Goal: Find contact information: Find contact information

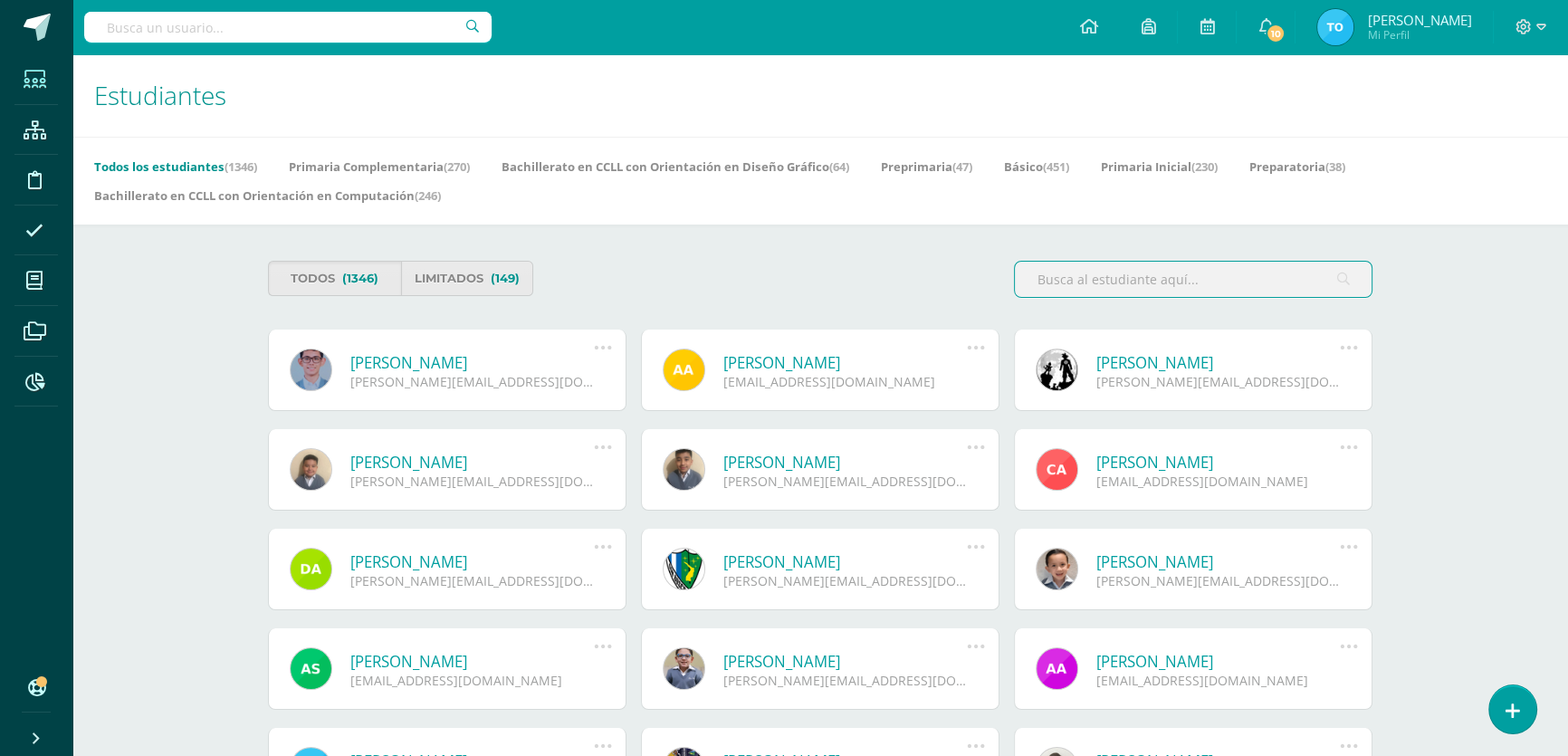
click at [1196, 280] on input "text" at bounding box center [1192, 279] width 357 height 35
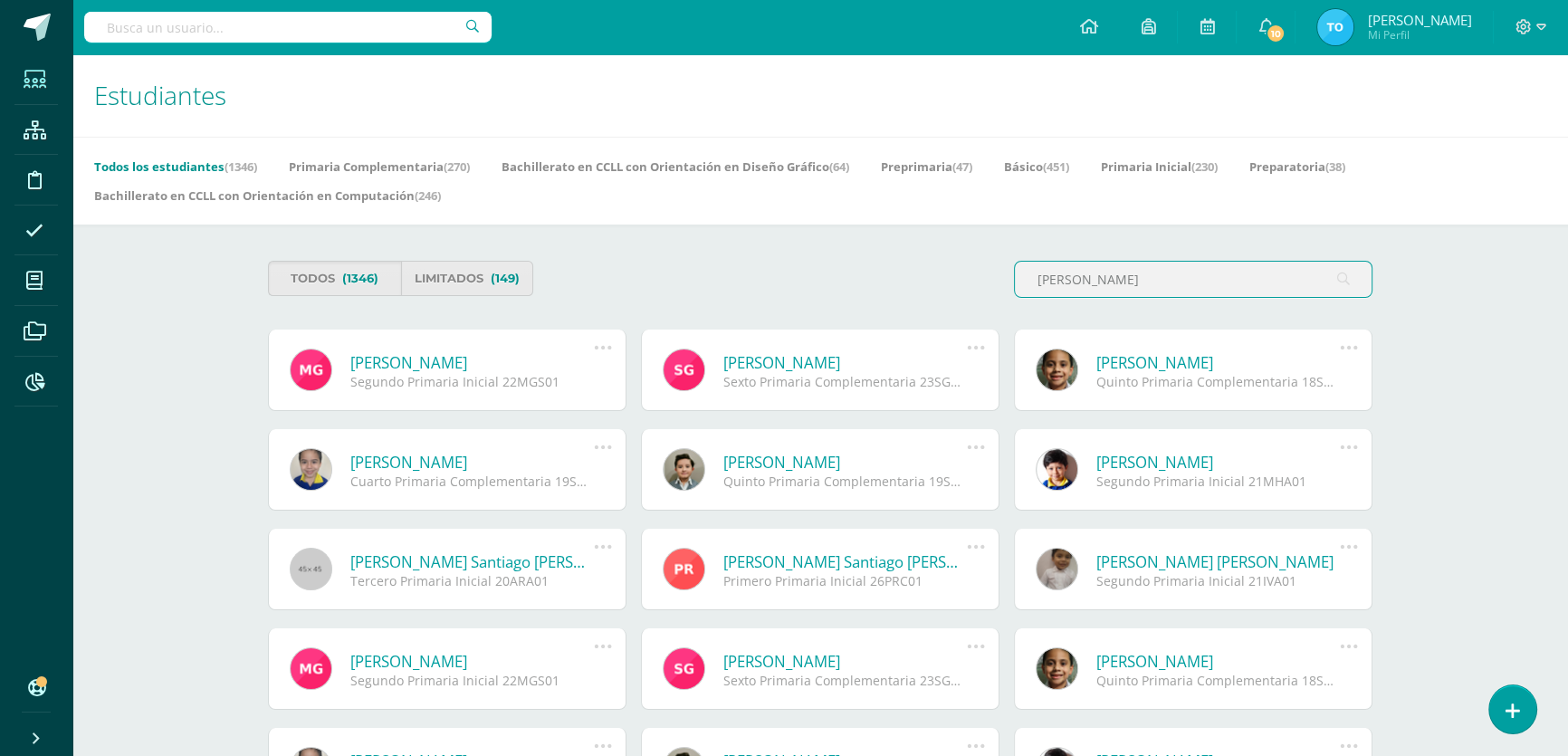
type input "Matias Galvez"
click at [482, 366] on link "Matías Sebastián Galvez Solis" at bounding box center [472, 363] width 244 height 20
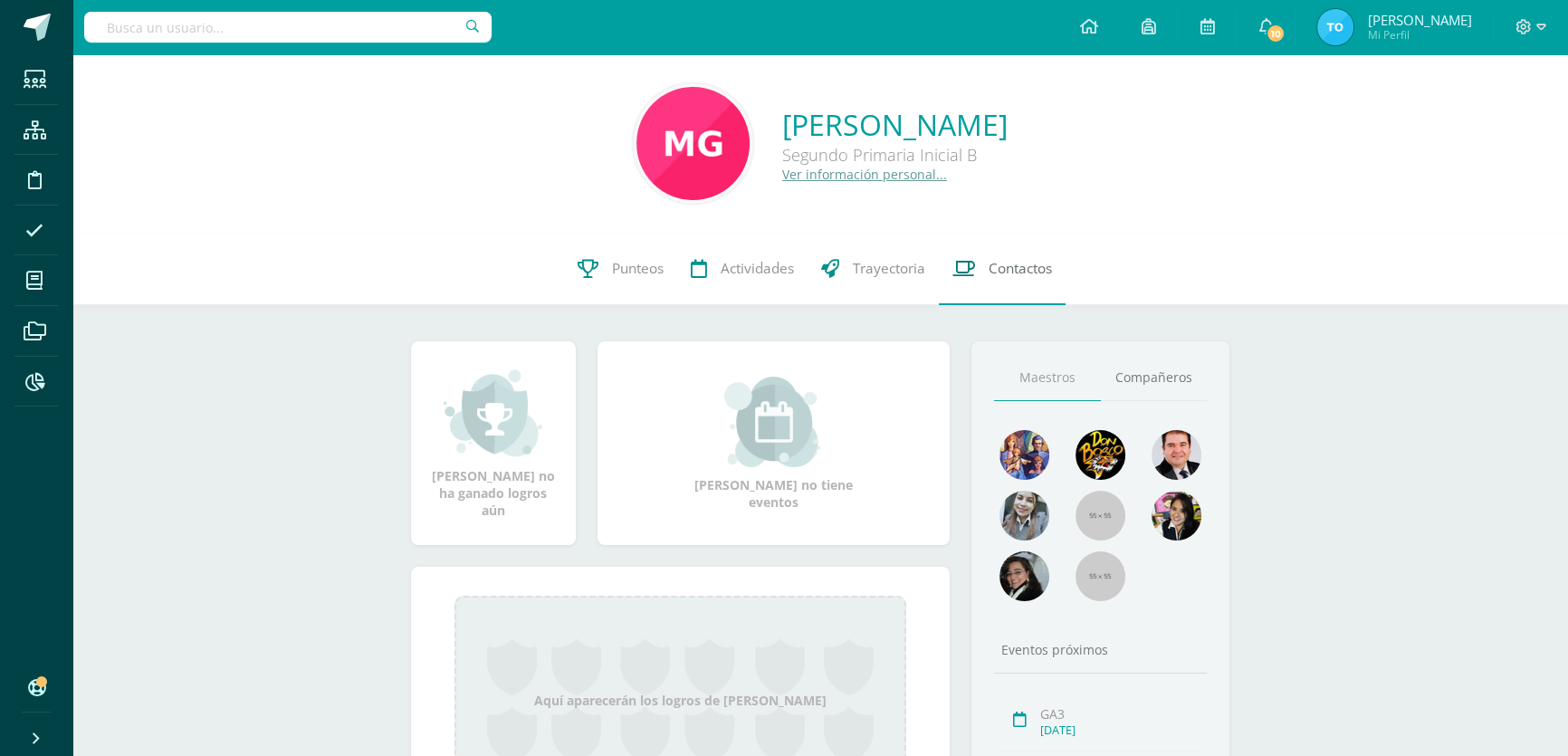
click at [1037, 266] on span "Contactos" at bounding box center [1020, 268] width 63 height 19
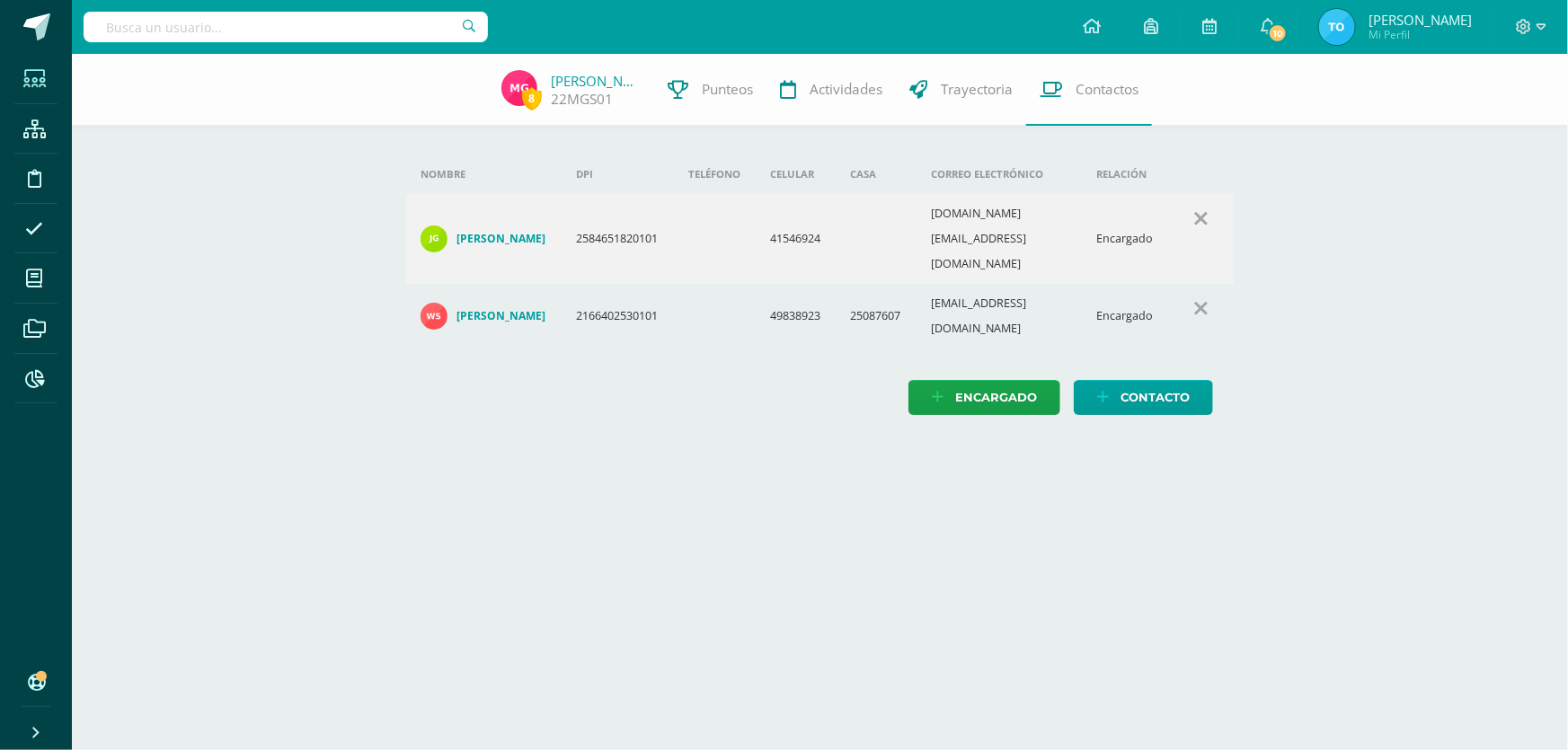
click at [18, 77] on span at bounding box center [35, 78] width 40 height 40
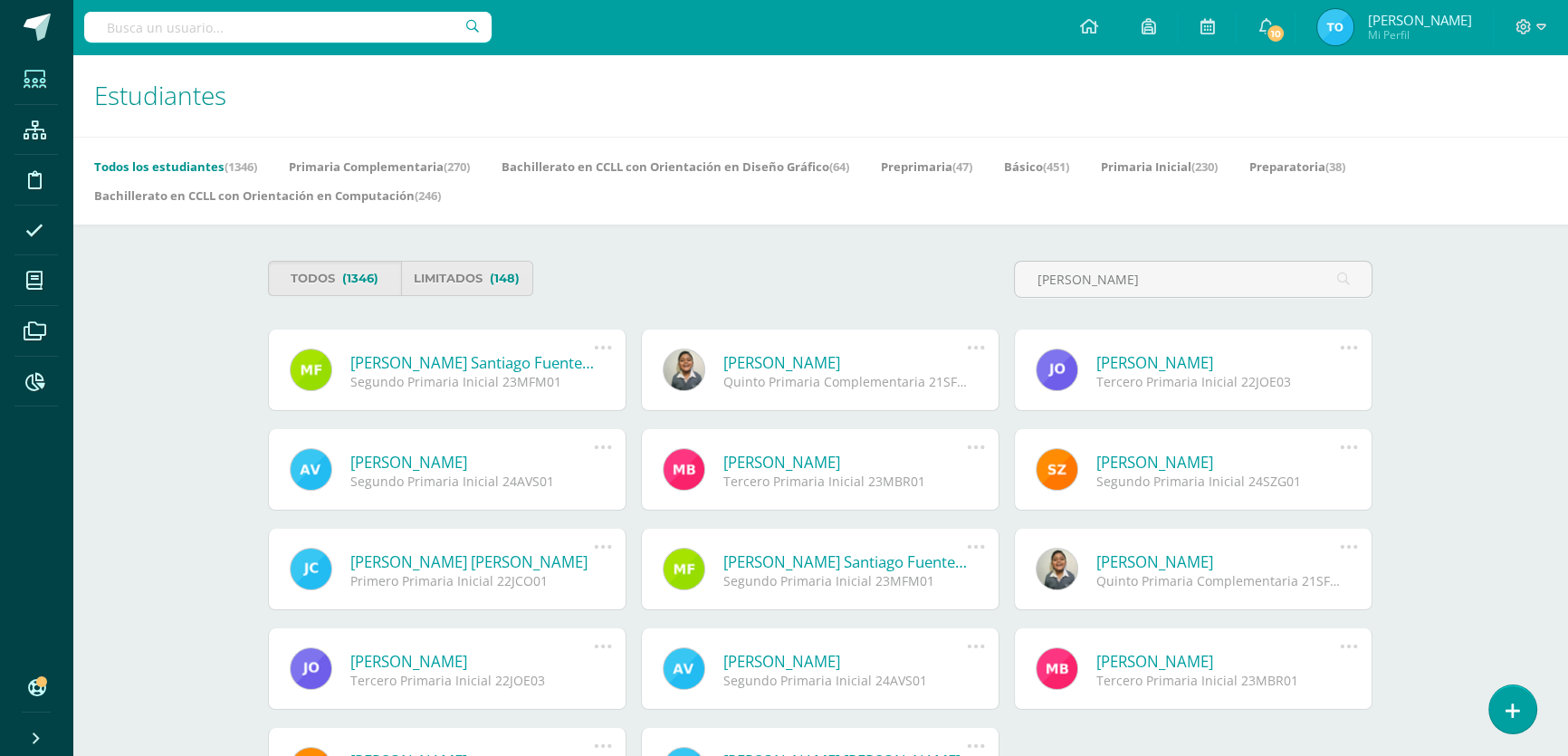
type input "Manuel santiago"
click at [468, 363] on link "Manuel Santiago Fuentes Maldonado" at bounding box center [472, 363] width 244 height 20
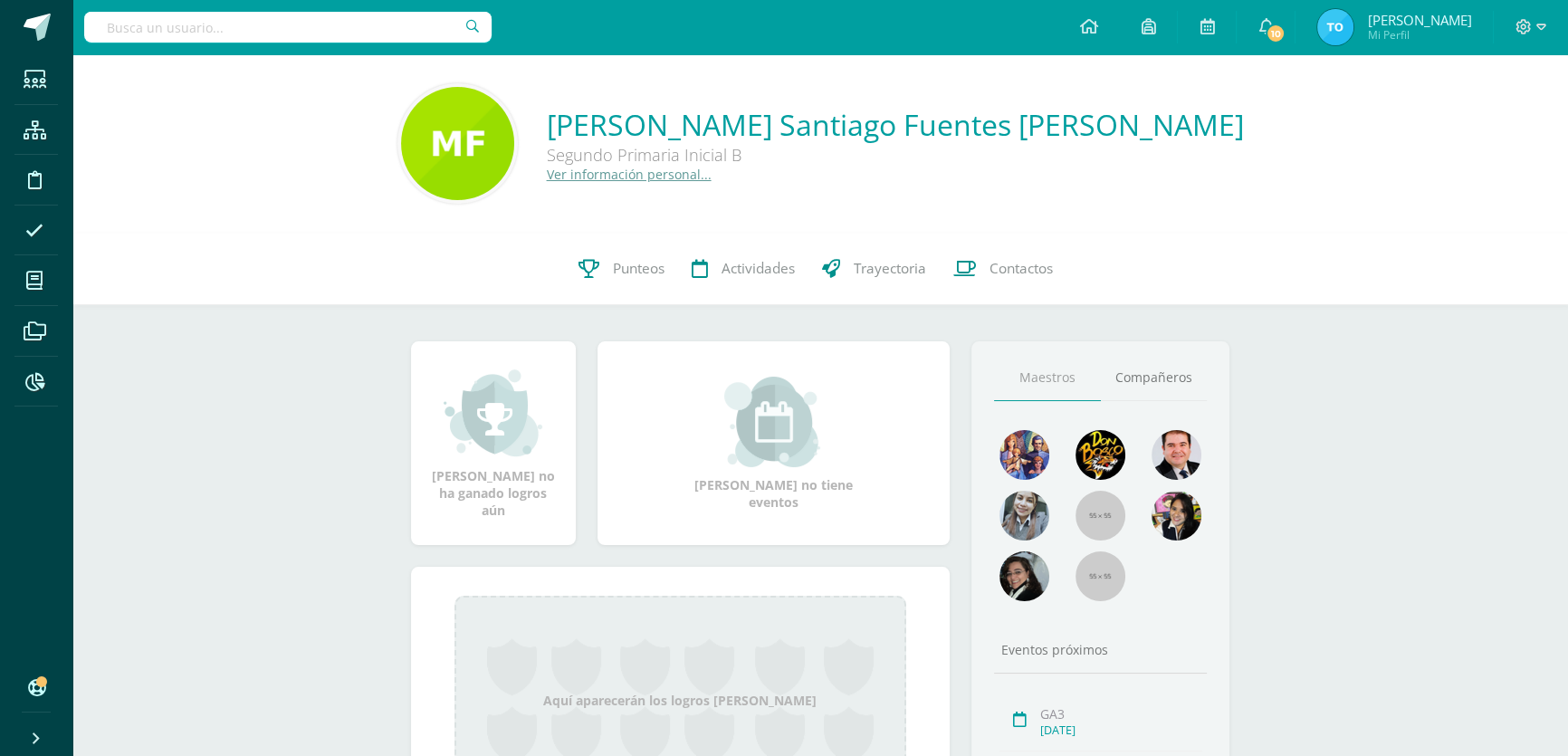
click at [711, 179] on link "Ver información personal..." at bounding box center [630, 174] width 165 height 18
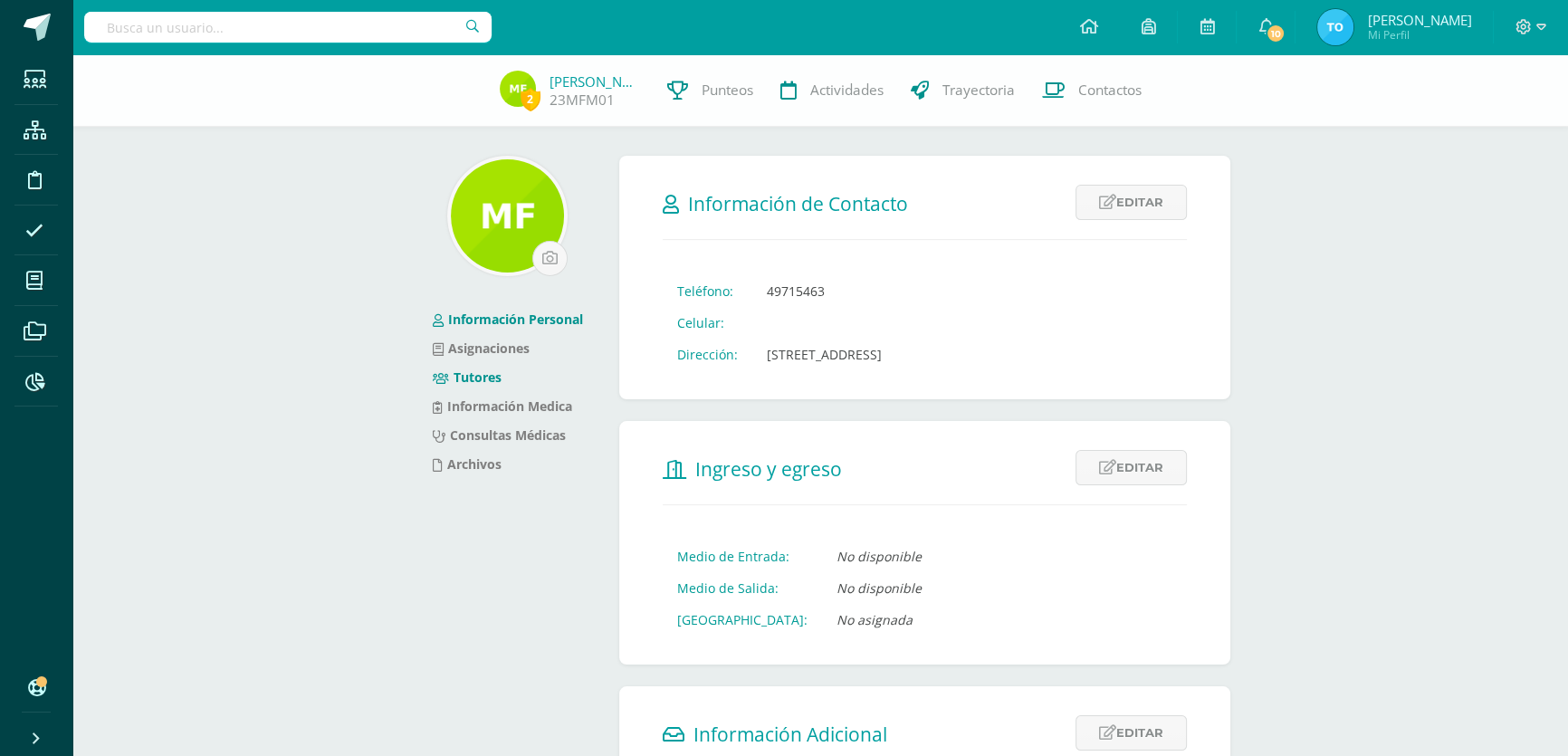
click at [498, 376] on link "Tutores" at bounding box center [467, 377] width 69 height 18
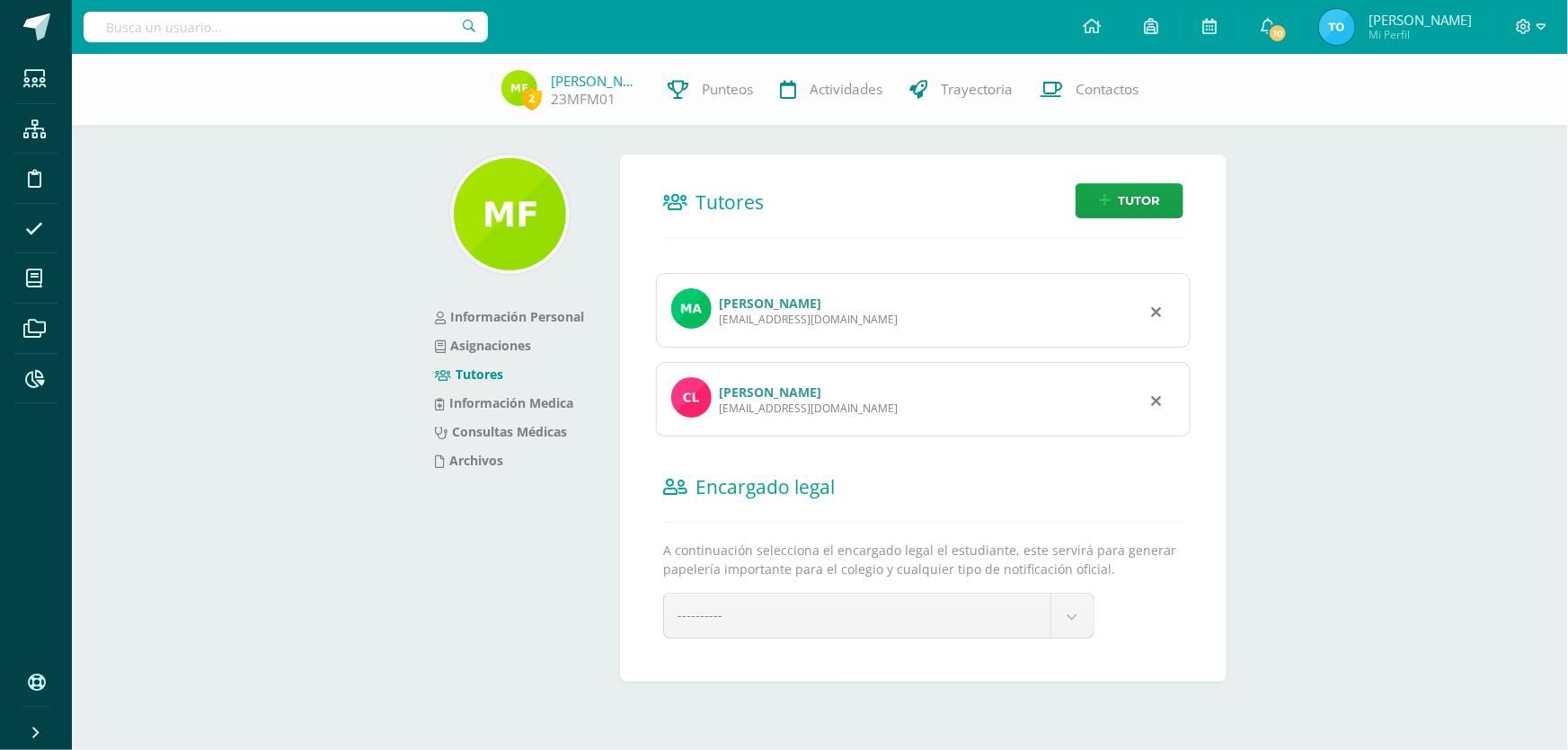
click at [755, 304] on link "[PERSON_NAME]" at bounding box center [769, 303] width 102 height 17
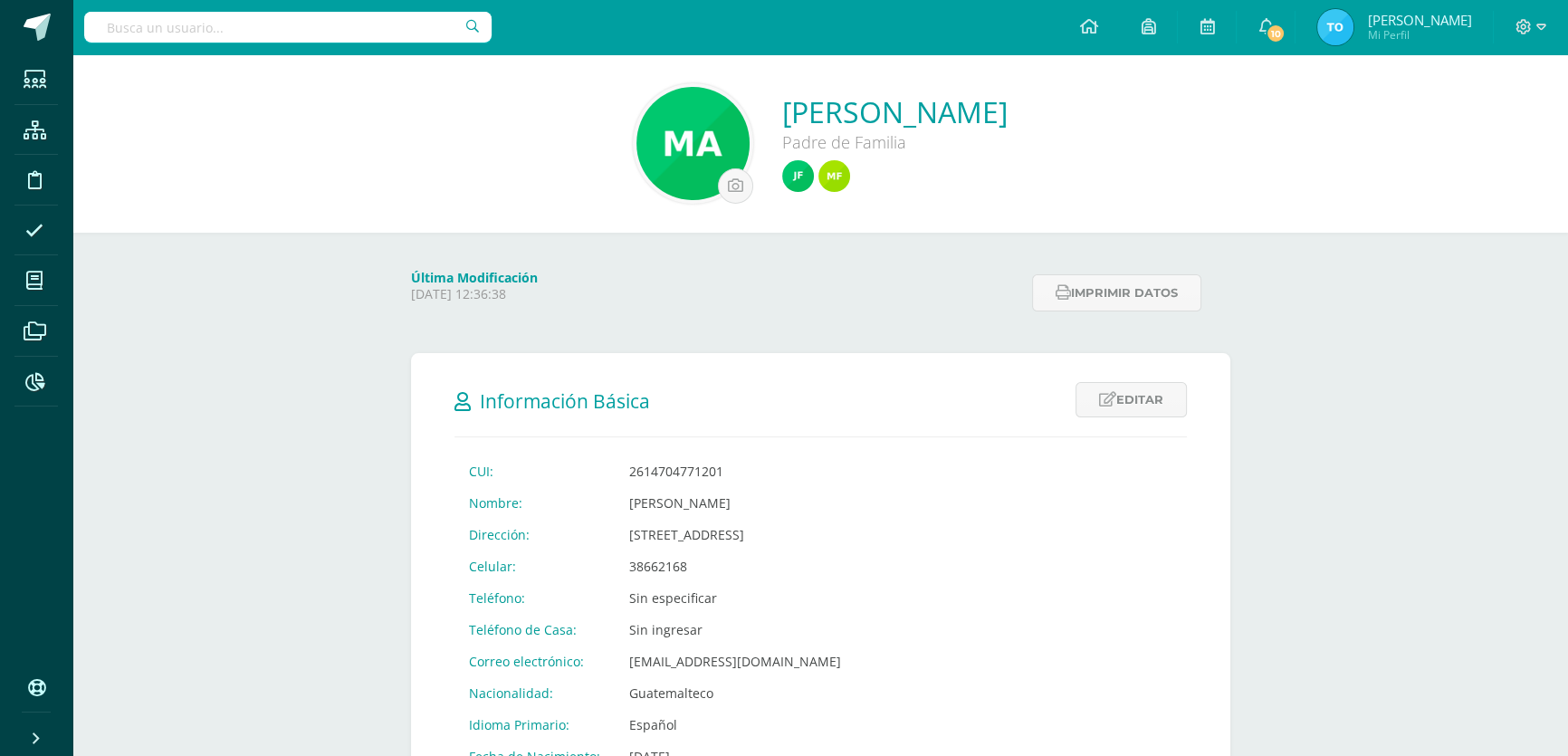
scroll to position [82, 0]
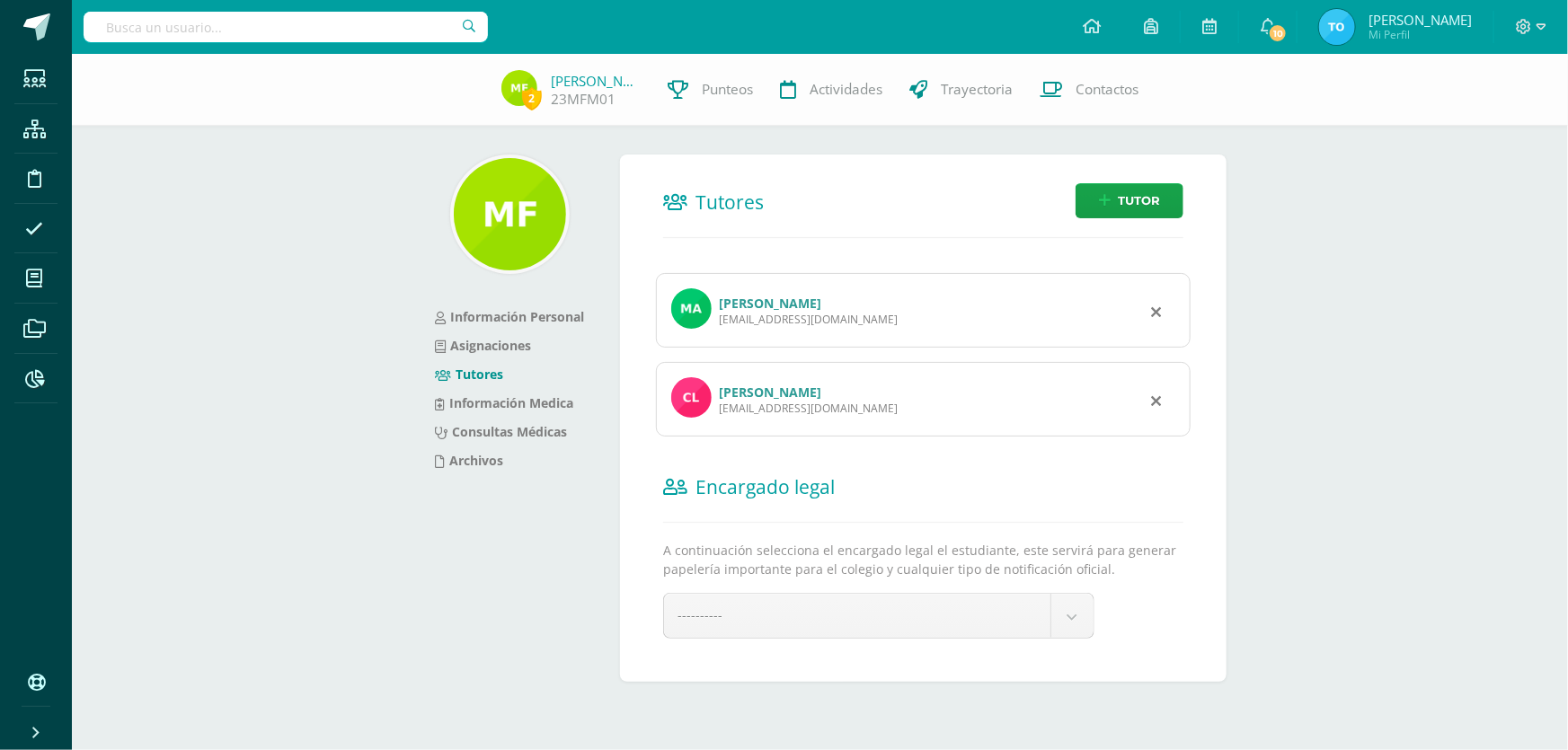
click at [747, 389] on link "Claudia María Maldonado Sosa" at bounding box center [769, 392] width 102 height 17
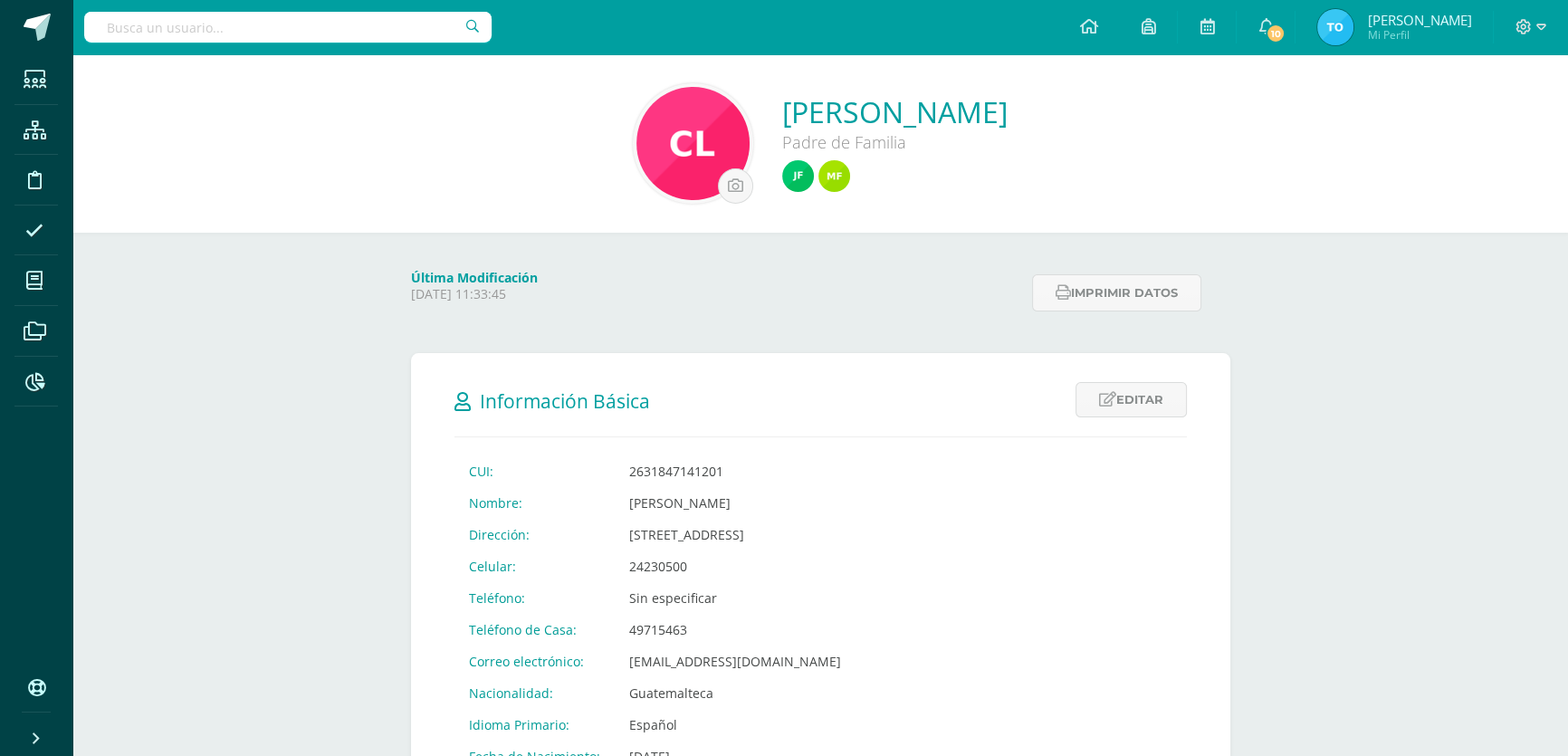
scroll to position [82, 0]
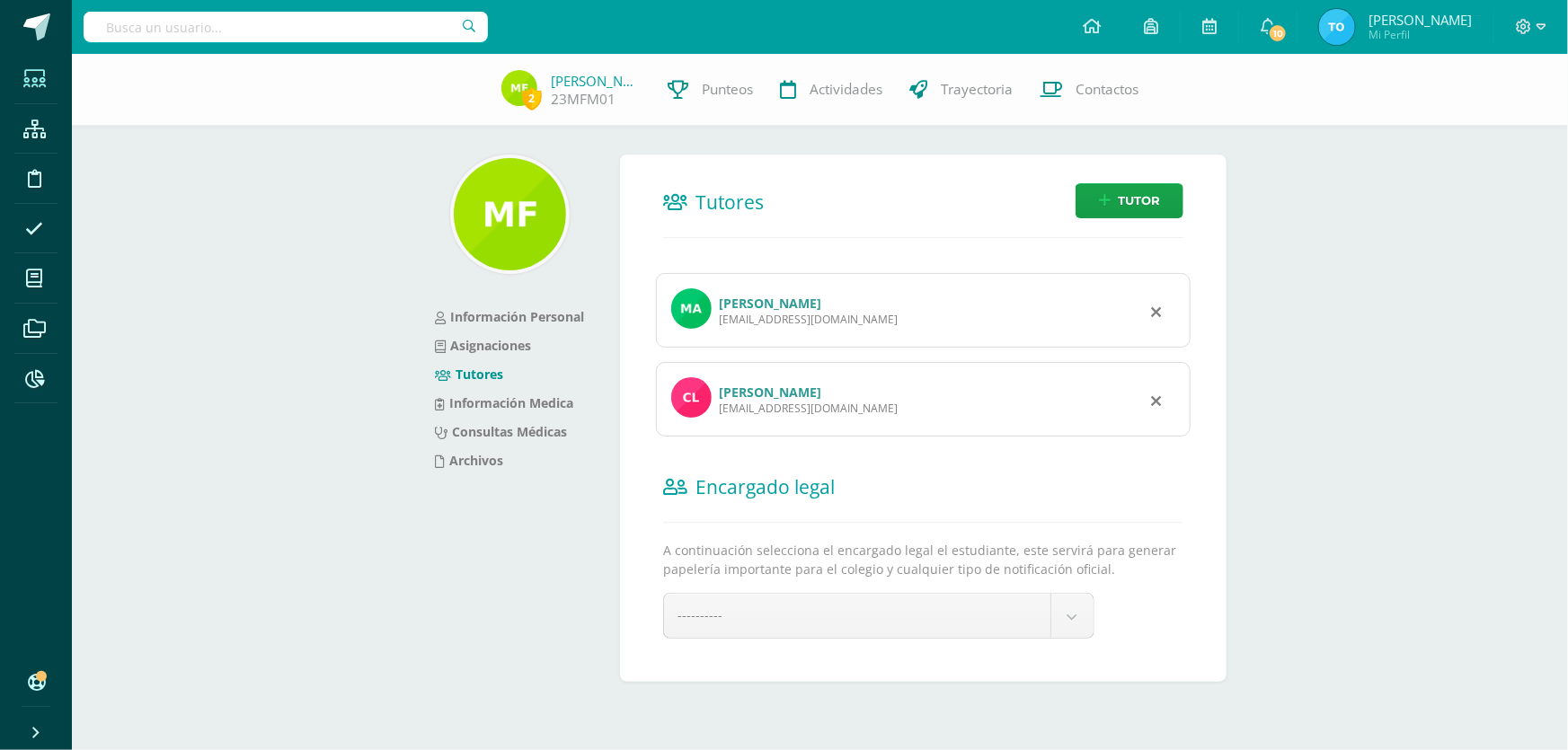
click at [44, 90] on span at bounding box center [35, 78] width 40 height 40
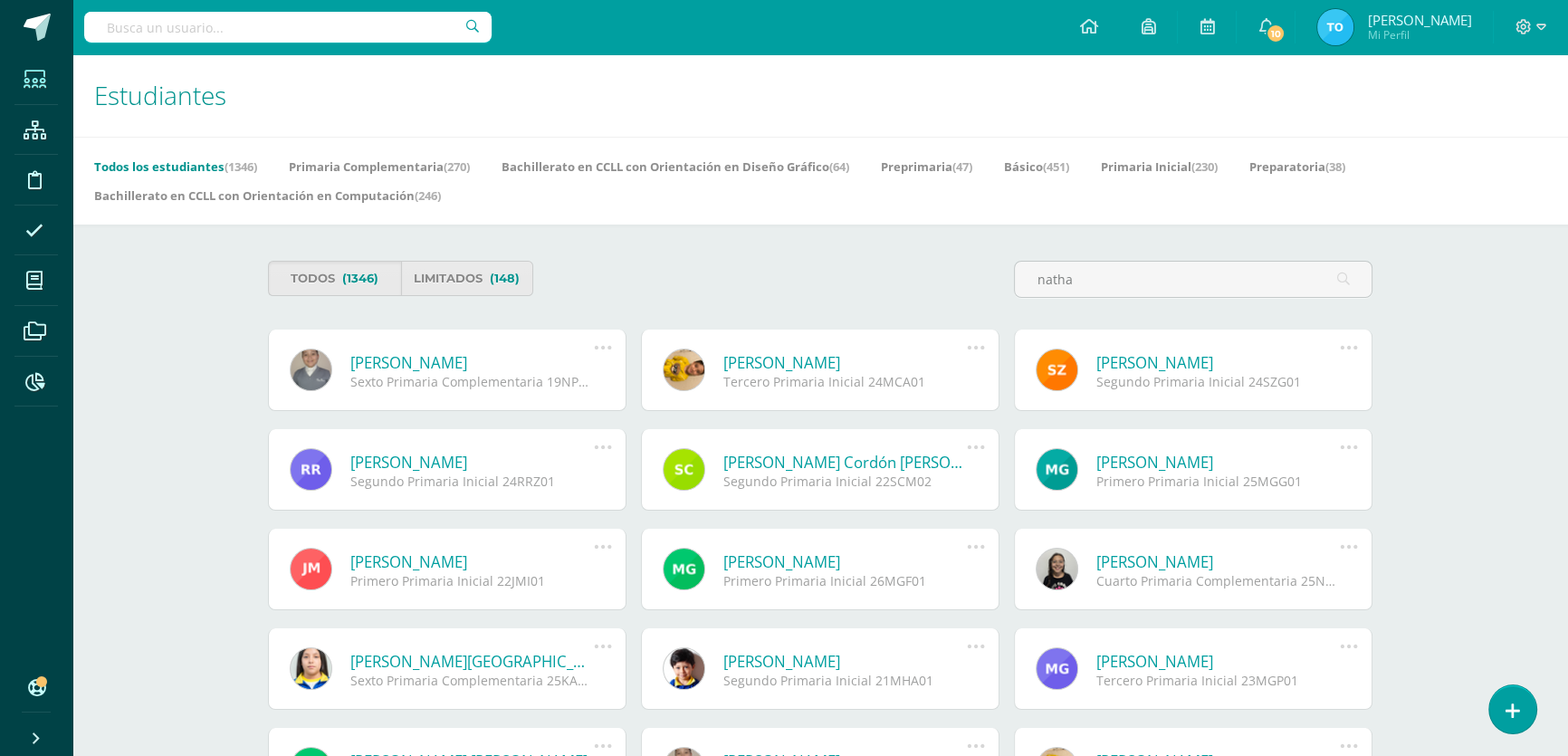
type input "natha"
click at [444, 375] on div "Sexto Primaria Complementaria 19NPP01" at bounding box center [472, 381] width 244 height 18
click at [453, 366] on link "[PERSON_NAME]" at bounding box center [472, 363] width 244 height 20
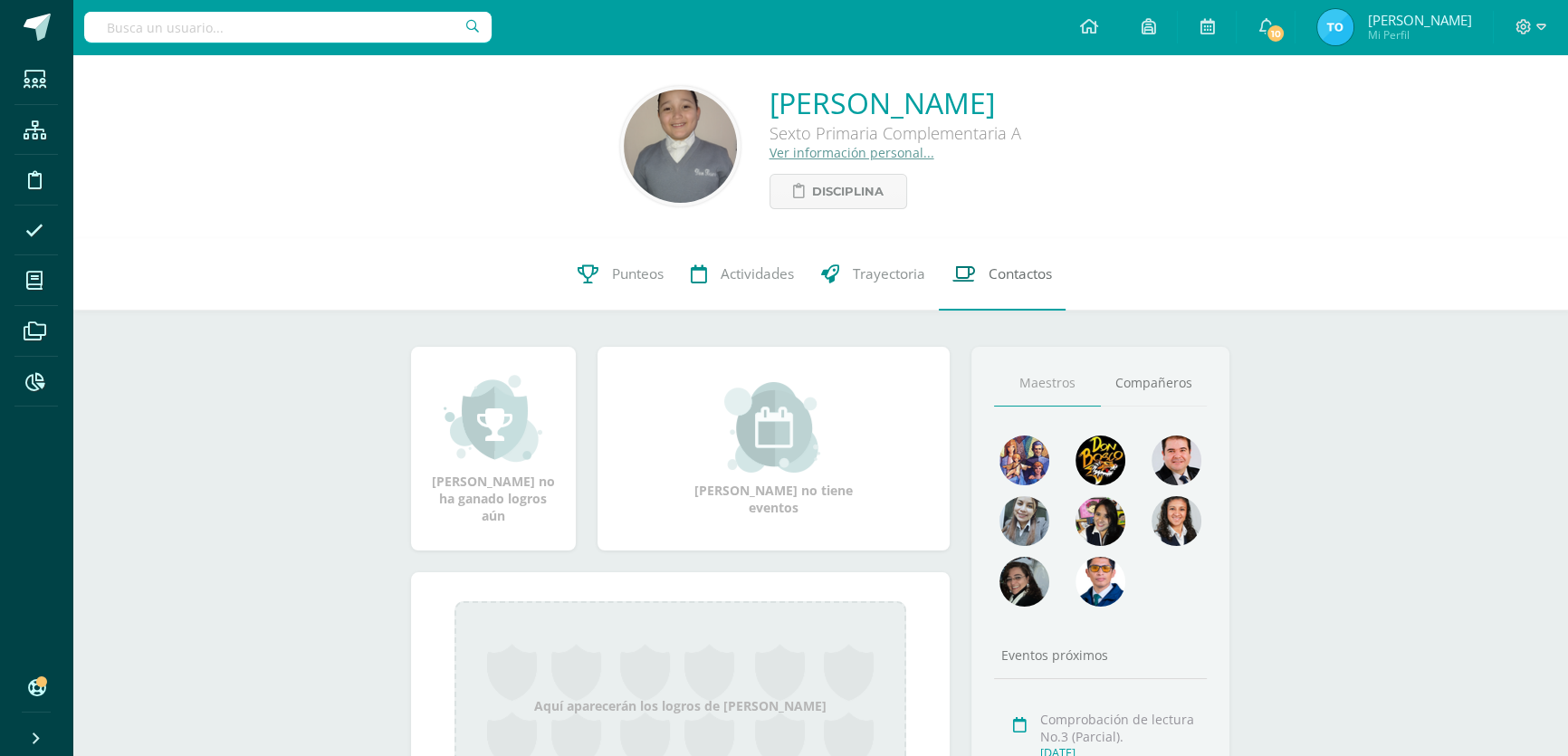
click at [1045, 275] on span "Contactos" at bounding box center [1020, 274] width 63 height 19
